Goal: Information Seeking & Learning: Learn about a topic

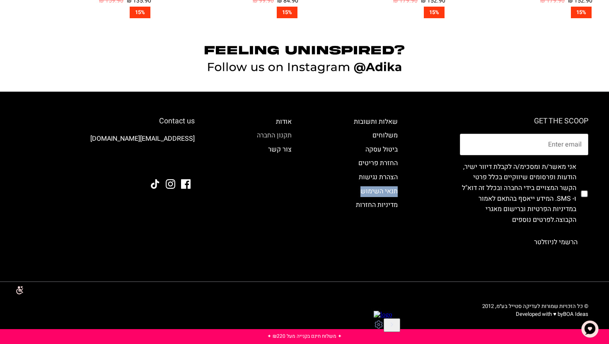
click at [282, 134] on link "תקנון החברה" at bounding box center [274, 136] width 35 height 10
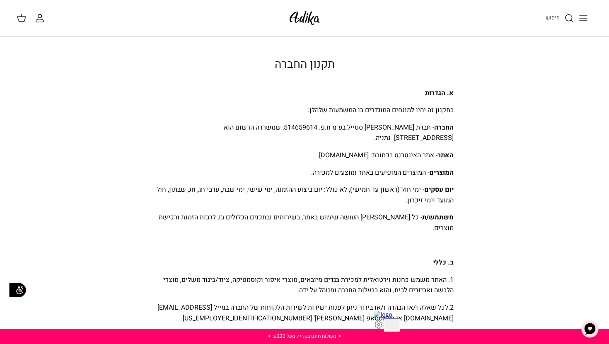
click at [587, 24] on button "Toggle menu" at bounding box center [583, 18] width 18 height 18
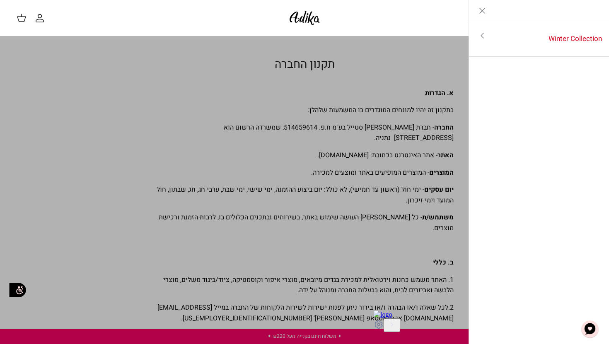
click at [485, 44] on link "Toggle menu" at bounding box center [482, 35] width 27 height 19
click at [485, 15] on icon "Close" at bounding box center [482, 11] width 10 height 10
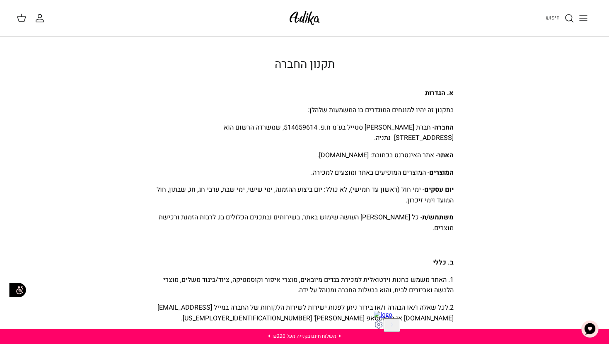
click at [587, 326] on img "צ'אט" at bounding box center [590, 329] width 25 height 25
click at [322, 66] on h1 "תקנון החברה" at bounding box center [304, 65] width 298 height 14
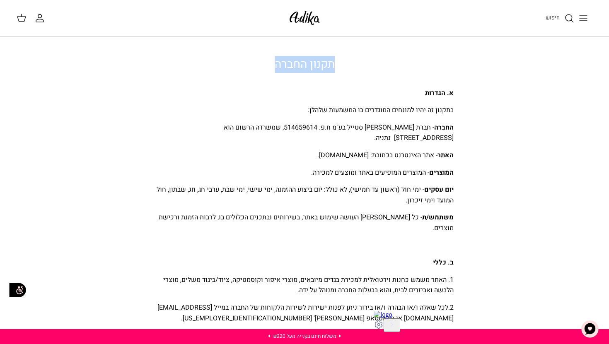
click at [322, 66] on h1 "תקנון החברה" at bounding box center [304, 65] width 298 height 14
copy div "תקנון החברה"
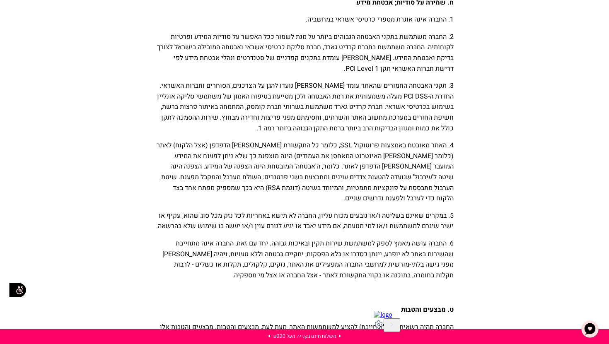
scroll to position [4821, 0]
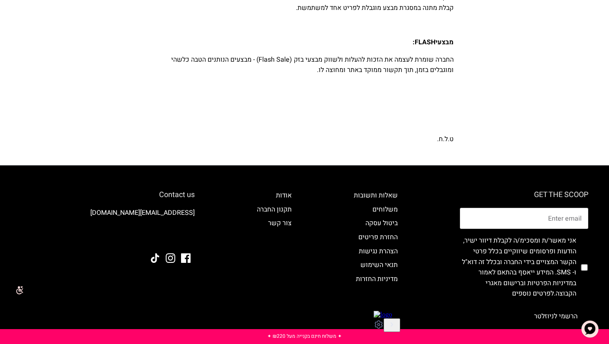
click at [193, 191] on h6 "Contact us" at bounding box center [108, 195] width 174 height 9
click at [288, 191] on link "אודות" at bounding box center [284, 196] width 16 height 10
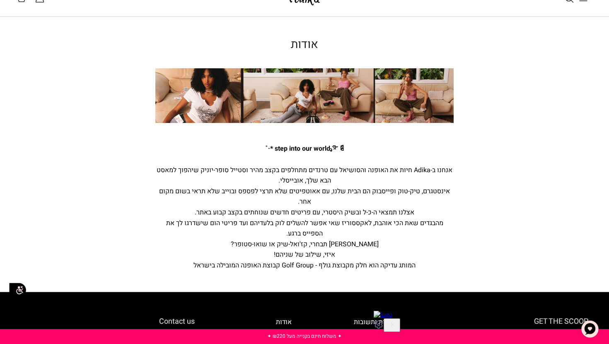
scroll to position [18, 0]
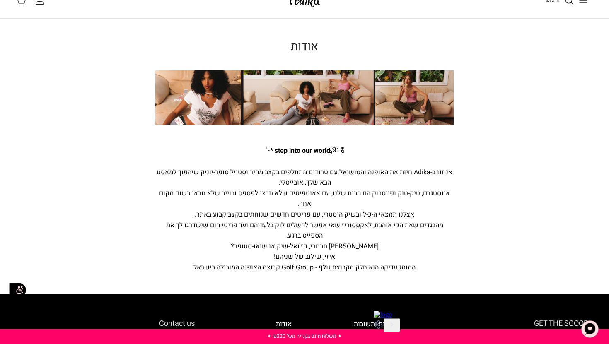
click at [311, 46] on h1 "אודות" at bounding box center [304, 47] width 298 height 14
copy h1 "אודות"
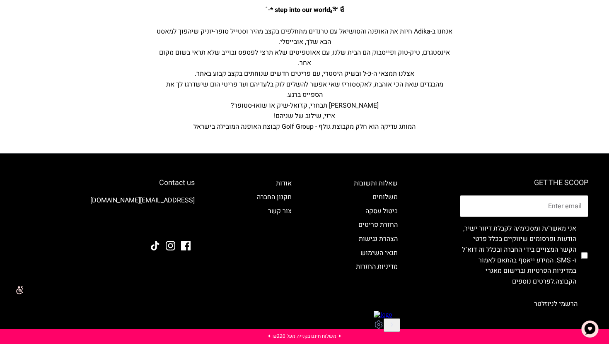
scroll to position [164, 0]
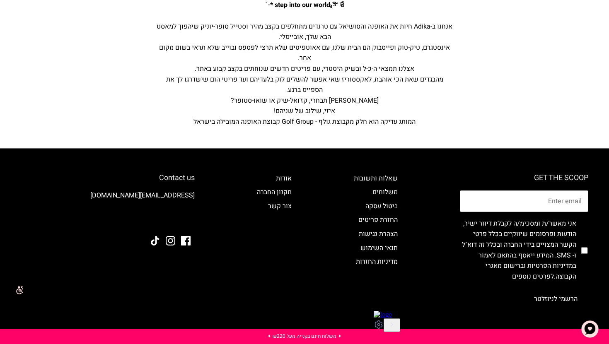
click at [548, 301] on button "הרשמי לניוזלטר" at bounding box center [555, 299] width 65 height 21
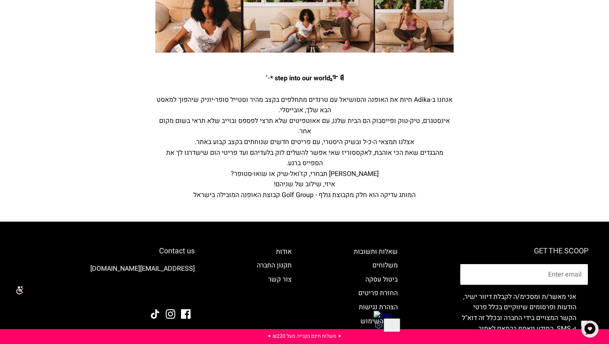
scroll to position [0, 0]
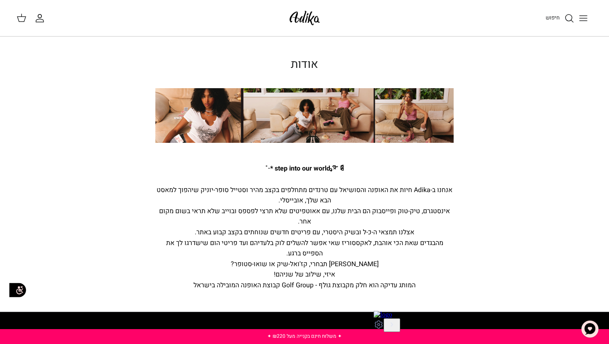
click at [309, 19] on img at bounding box center [304, 17] width 35 height 19
